Goal: Task Accomplishment & Management: Manage account settings

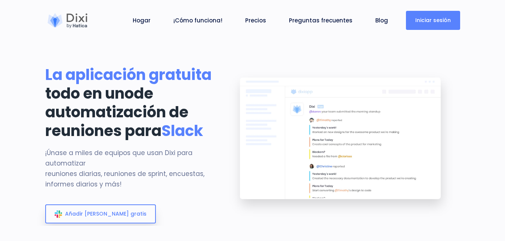
click at [429, 21] on font "Iniciar sesión" at bounding box center [433, 19] width 36 height 7
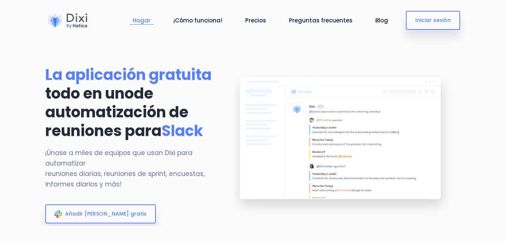
click at [151, 22] on font "Hogar" at bounding box center [142, 20] width 18 height 8
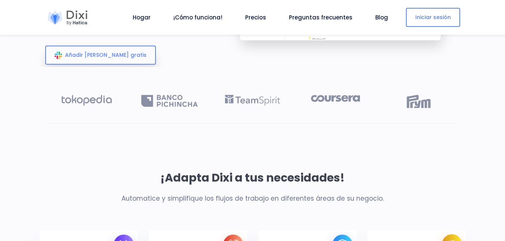
scroll to position [187, 0]
